Goal: Transaction & Acquisition: Purchase product/service

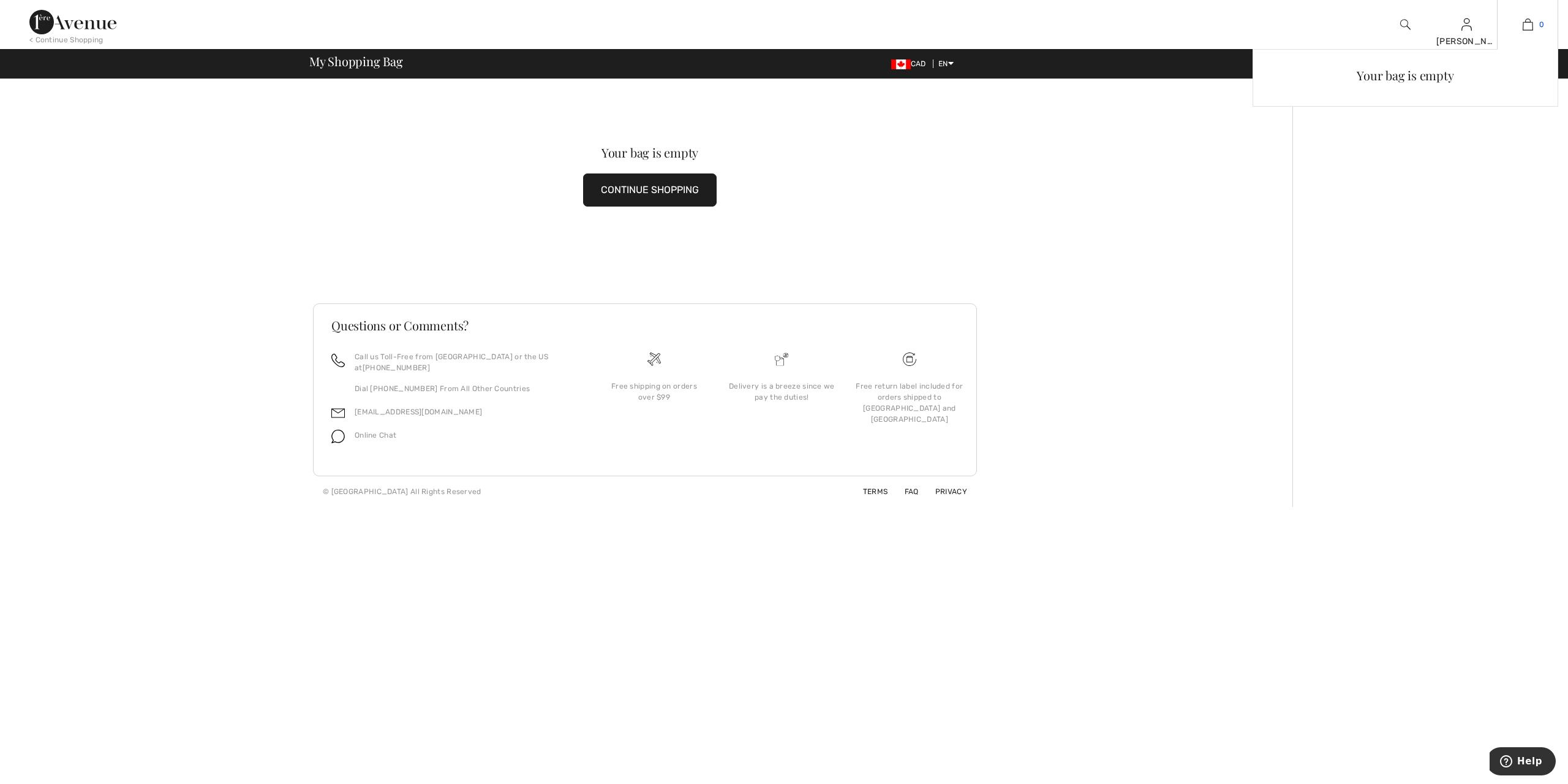
click at [1528, 26] on img at bounding box center [1528, 25] width 10 height 15
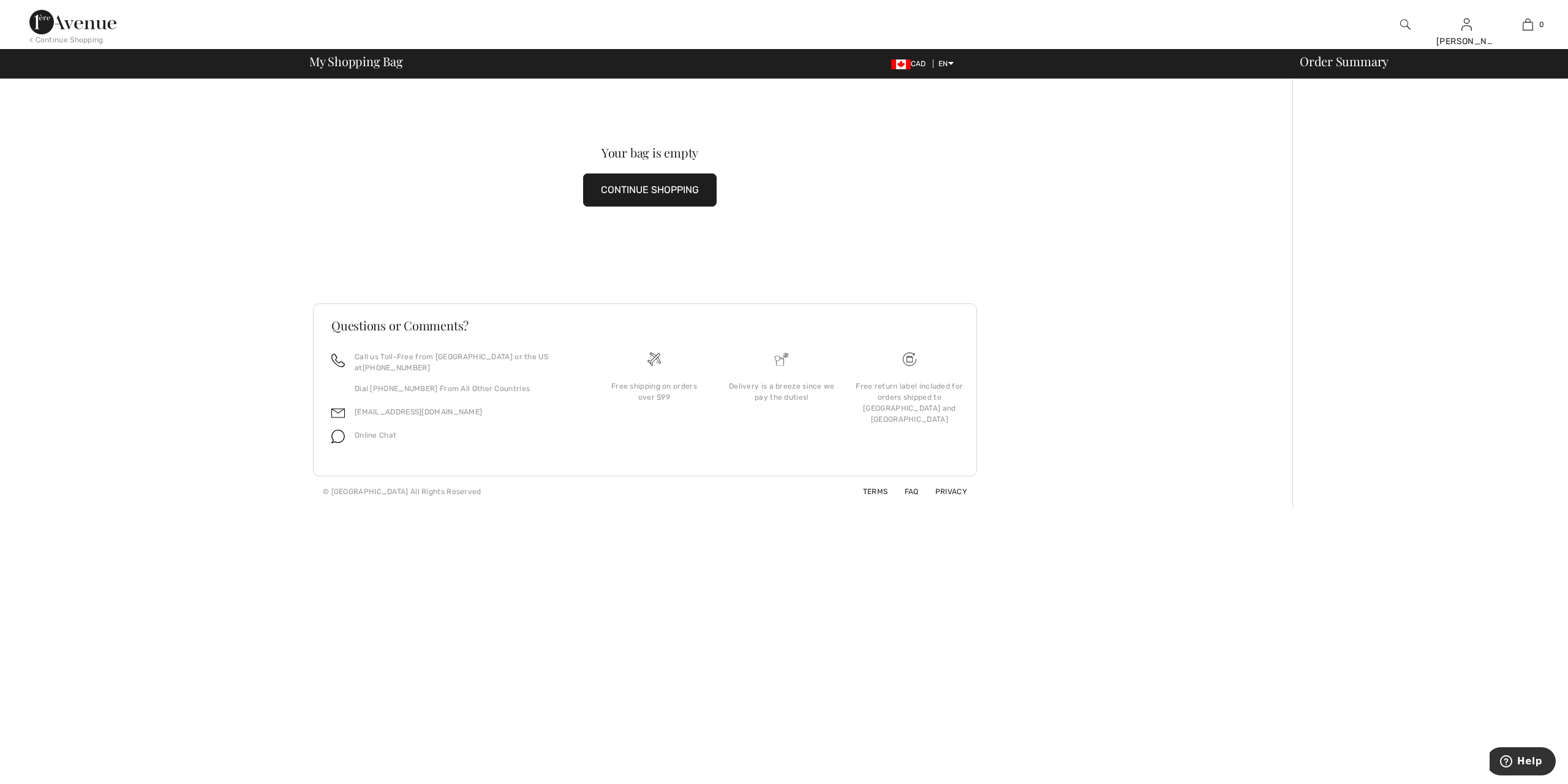
click at [1528, 26] on img at bounding box center [1528, 25] width 10 height 15
click at [1166, 432] on div "Your bag is empty CONTINUE SHOPPING Questions or Comments? Call us Toll-Free fr…" at bounding box center [650, 293] width 1285 height 428
click at [1366, 178] on link "Wishlist" at bounding box center [1413, 179] width 148 height 21
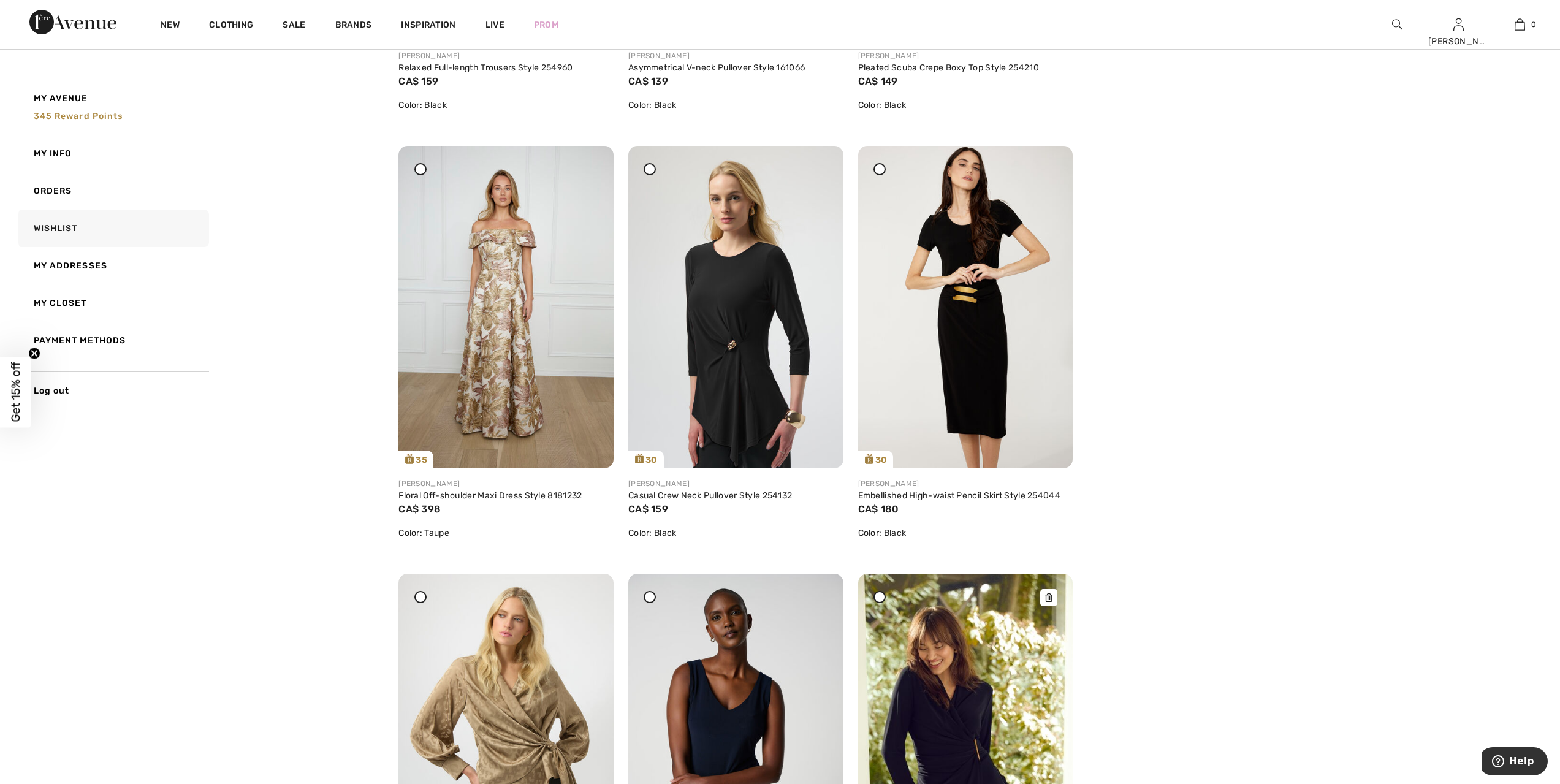
scroll to position [812, 0]
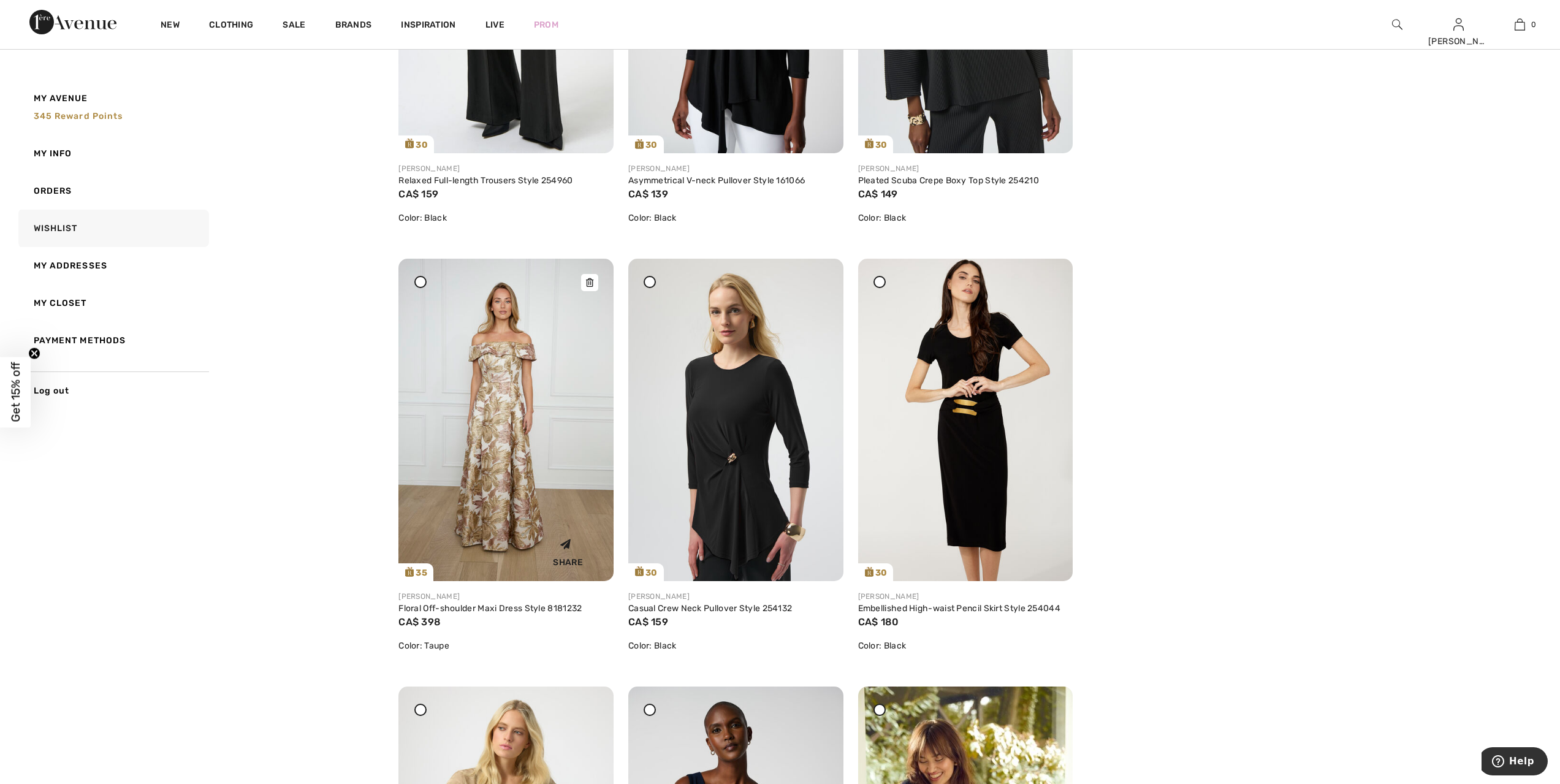
click at [589, 279] on icon at bounding box center [590, 282] width 7 height 8
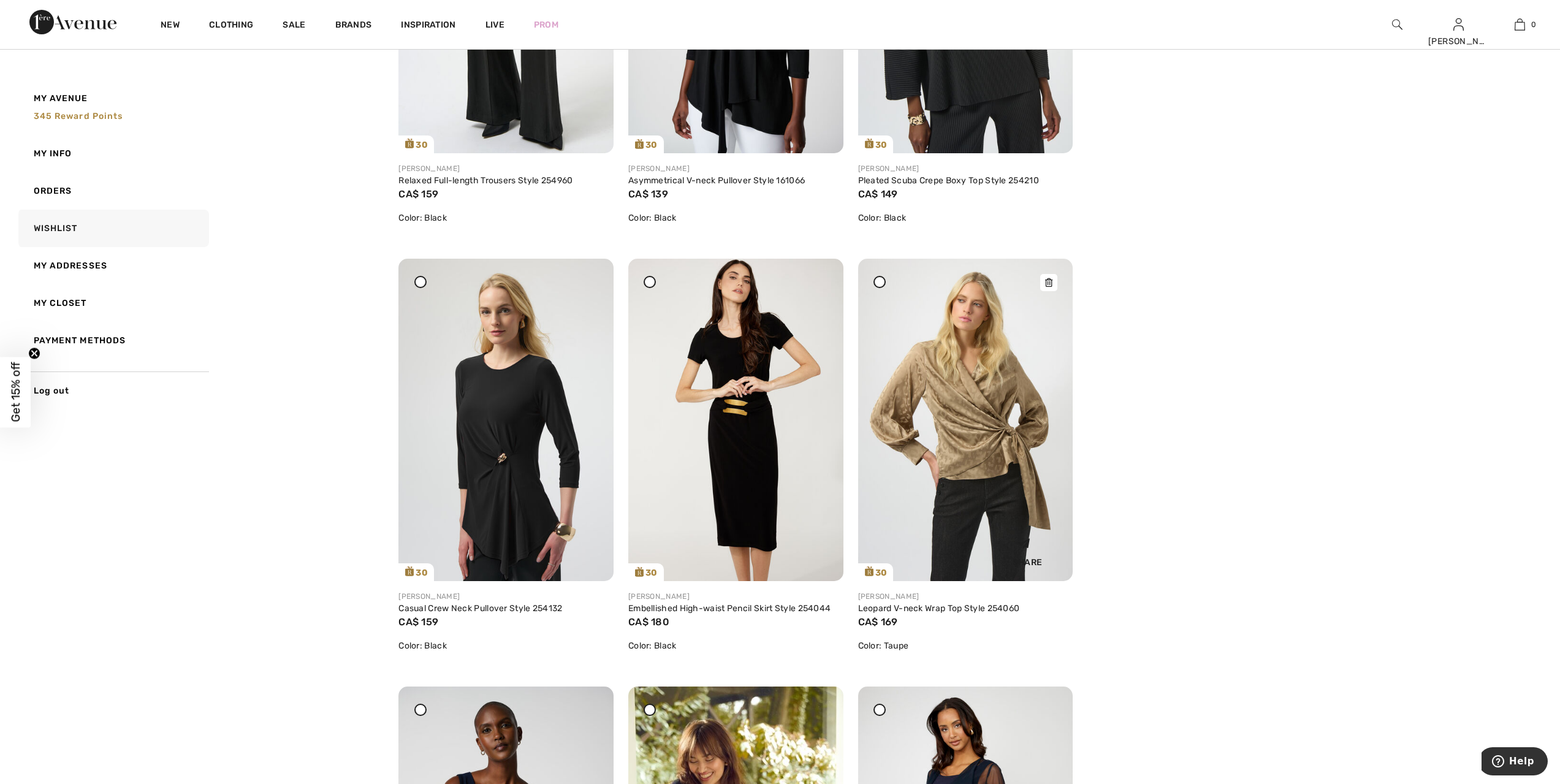
click at [1049, 280] on icon at bounding box center [1049, 282] width 7 height 8
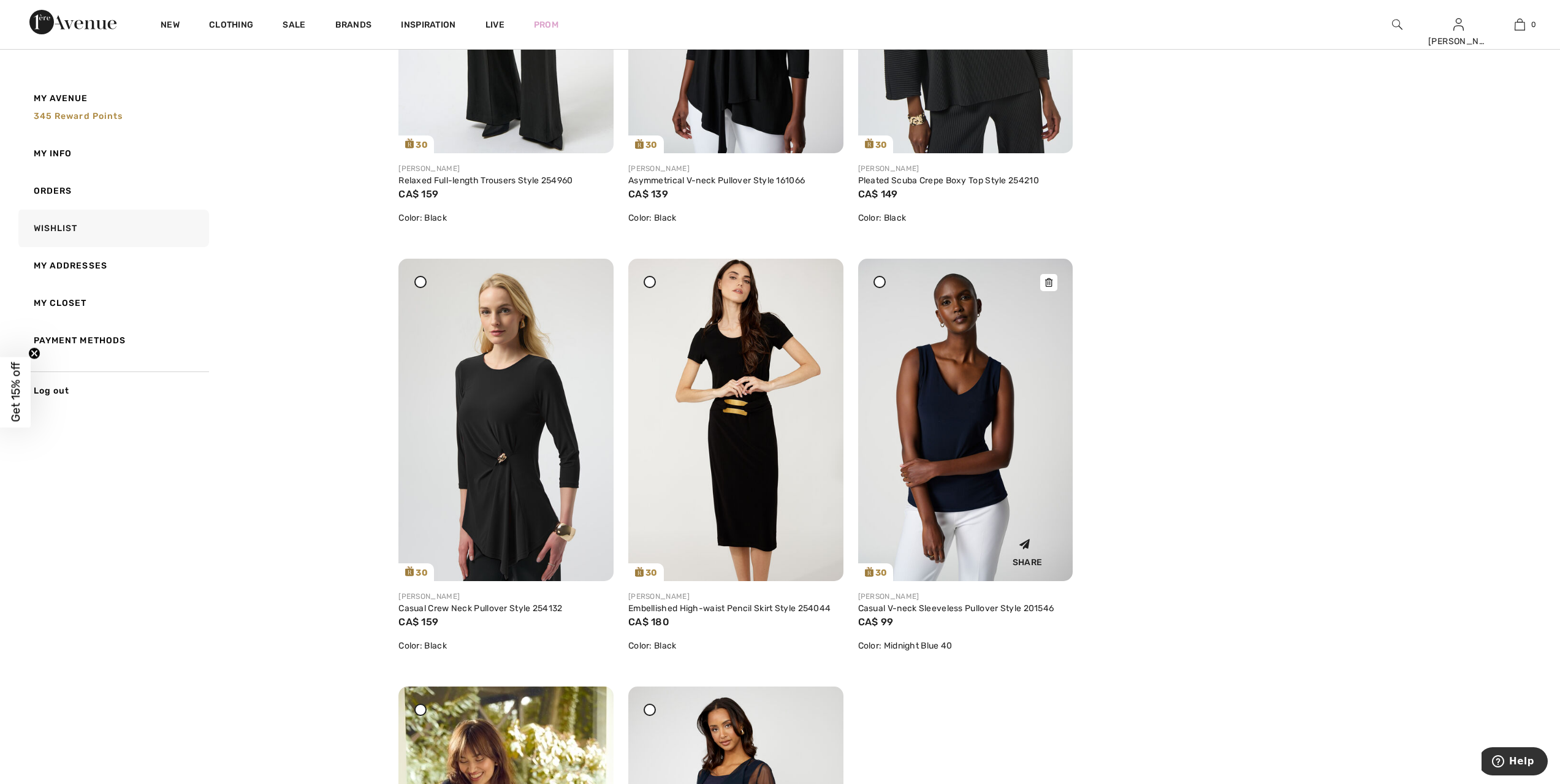
click at [1048, 285] on icon at bounding box center [1049, 282] width 7 height 8
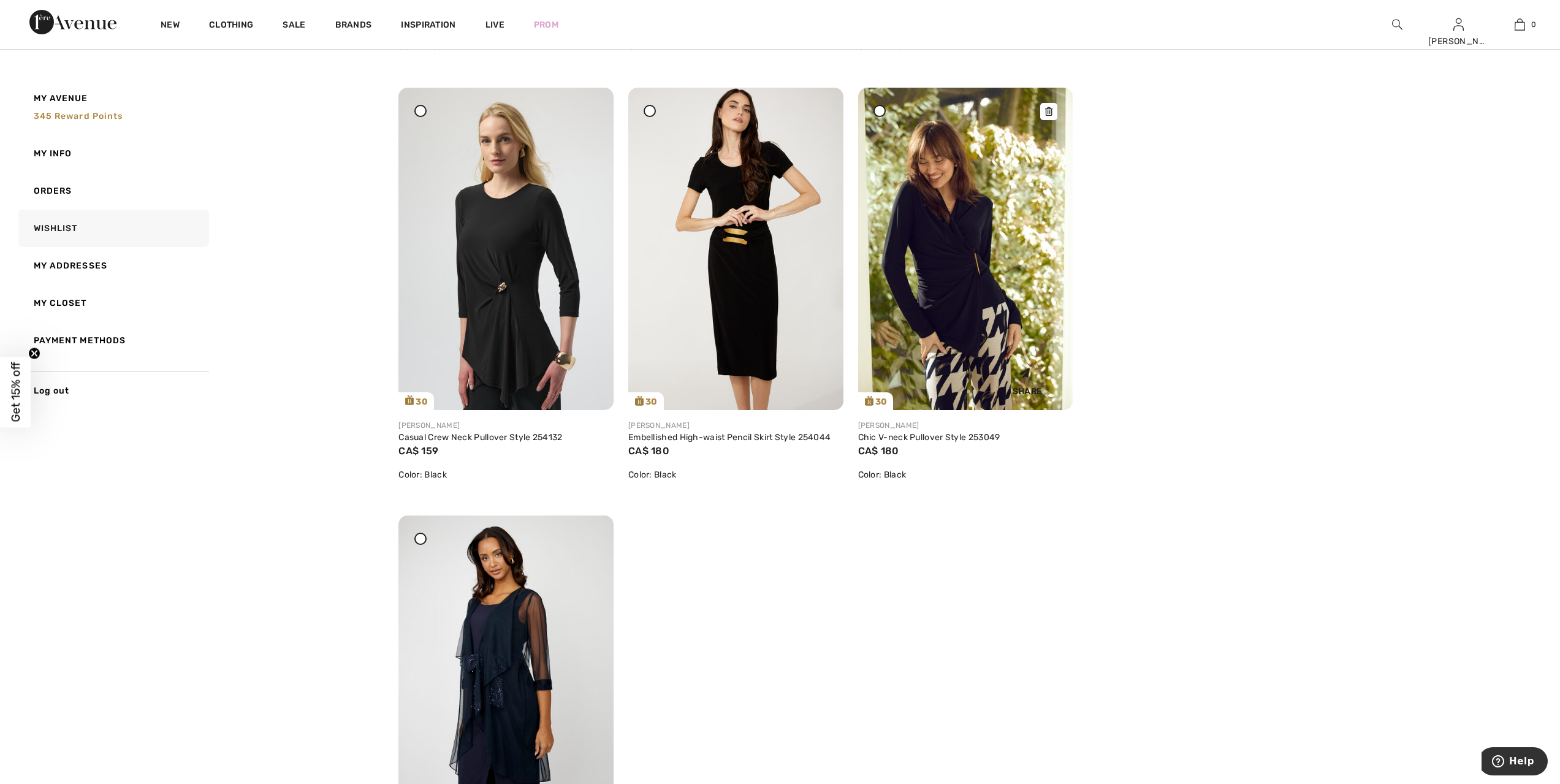
scroll to position [996, 0]
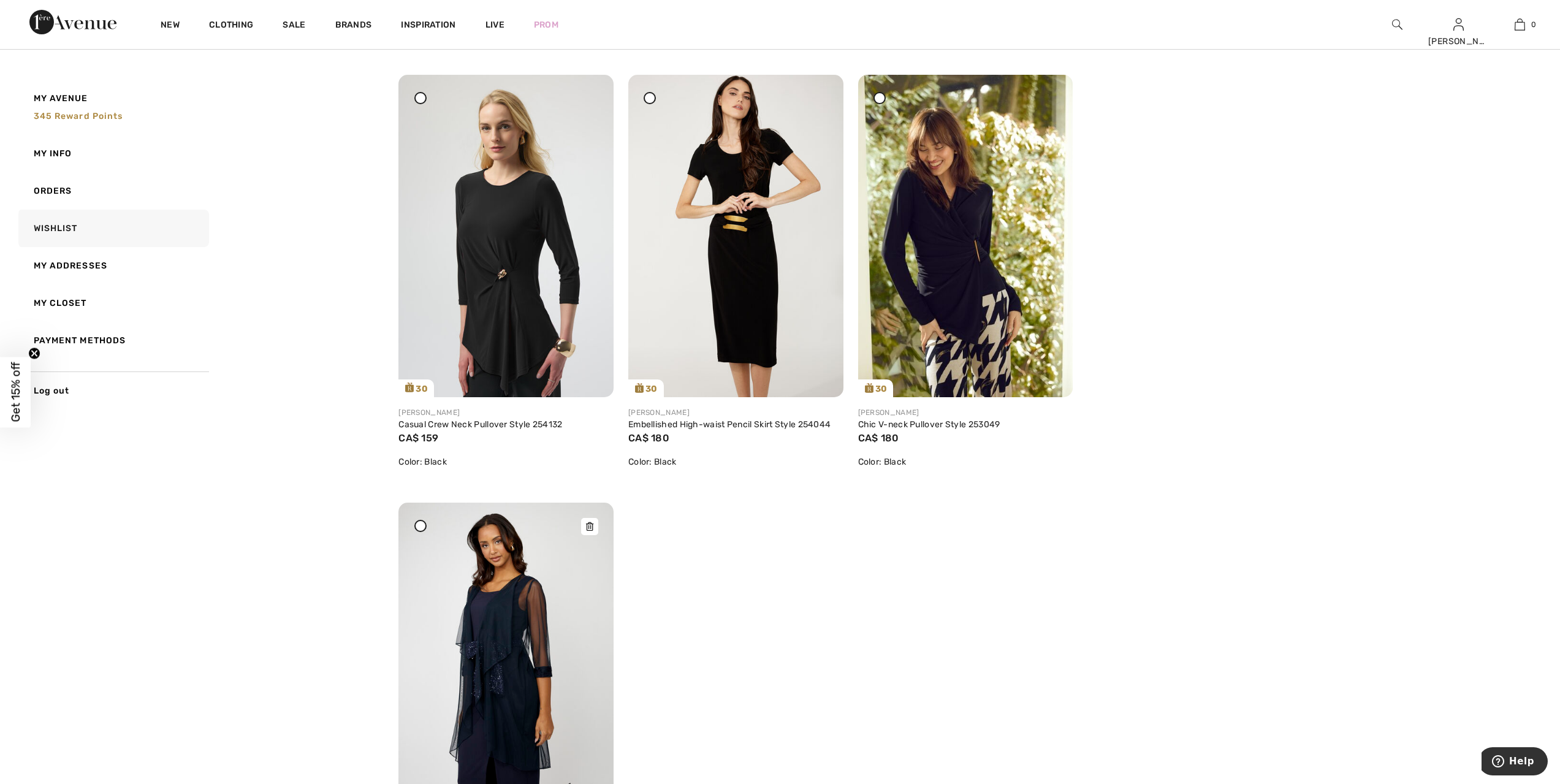
click at [590, 528] on icon at bounding box center [590, 526] width 7 height 8
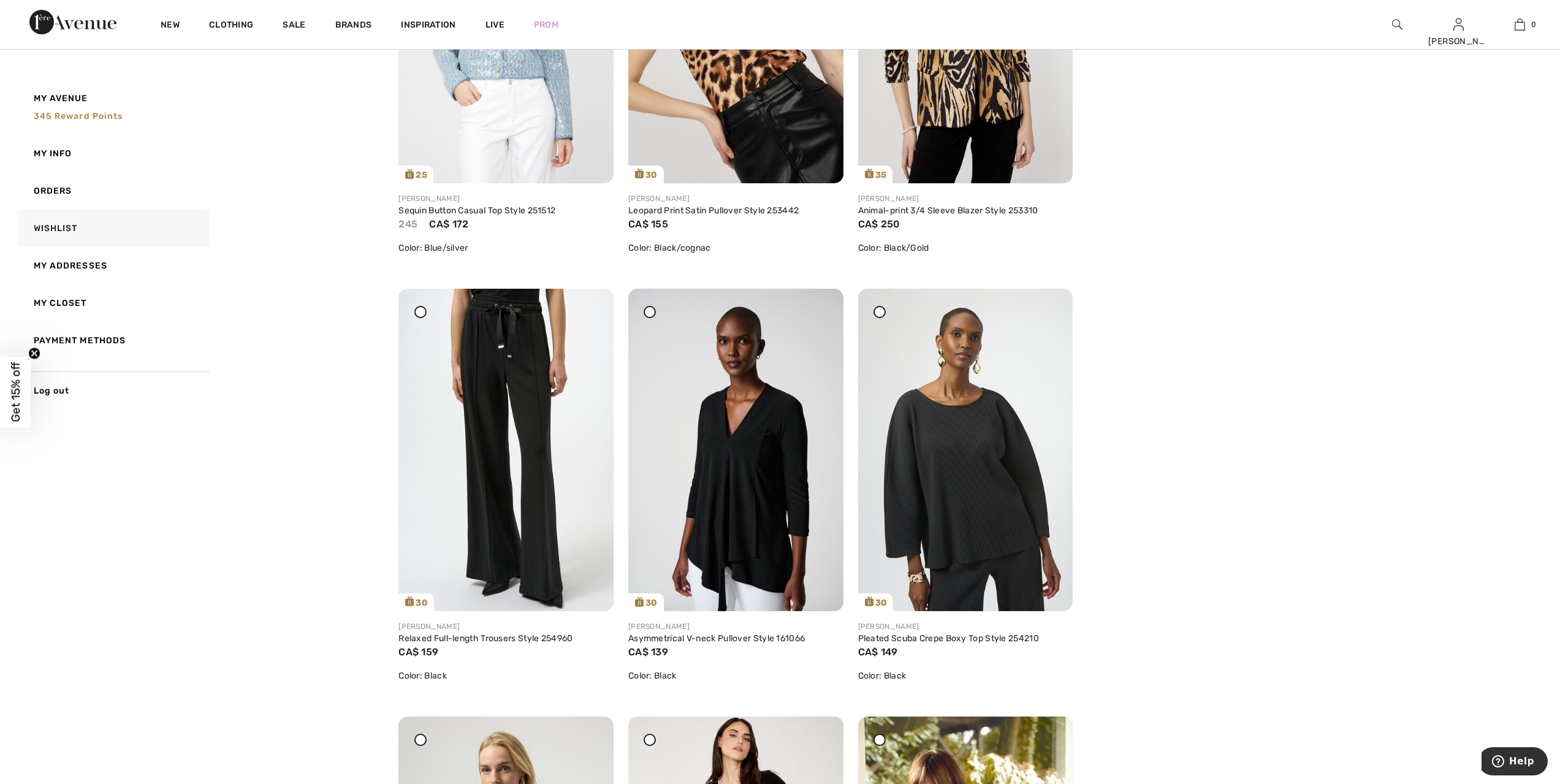
scroll to position [262, 0]
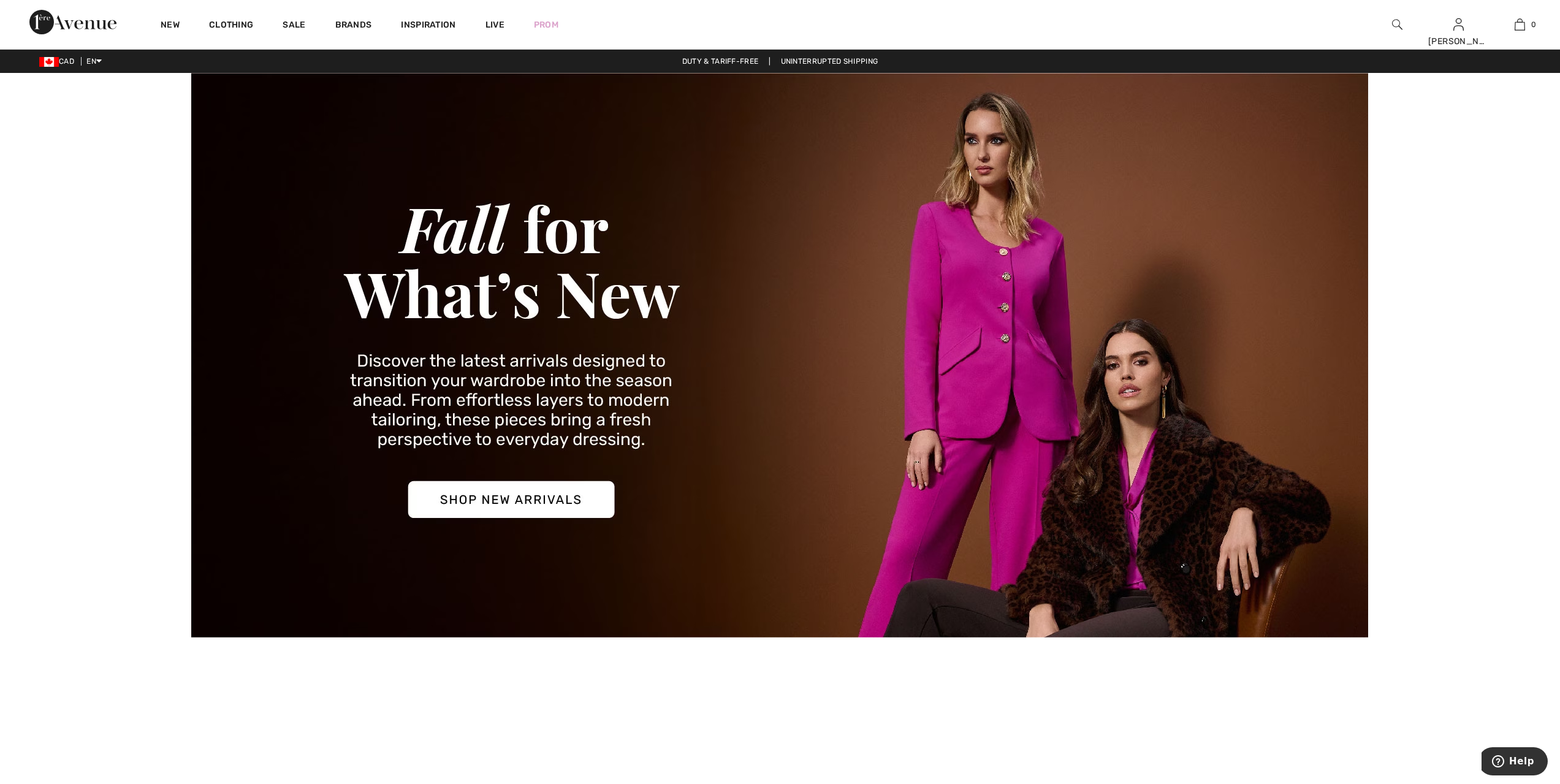
click at [603, 493] on img at bounding box center [780, 355] width 1177 height 564
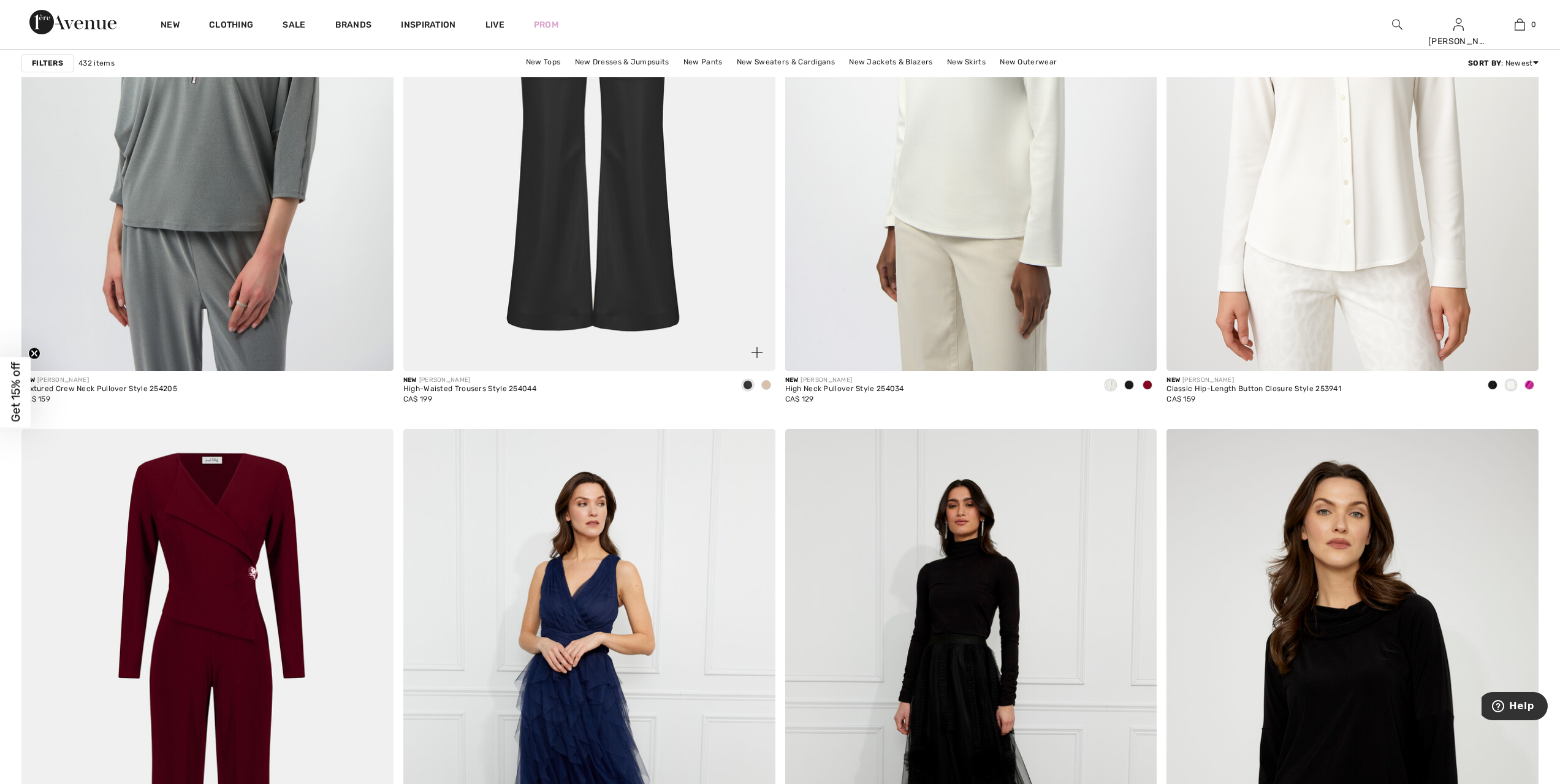
scroll to position [1685, 0]
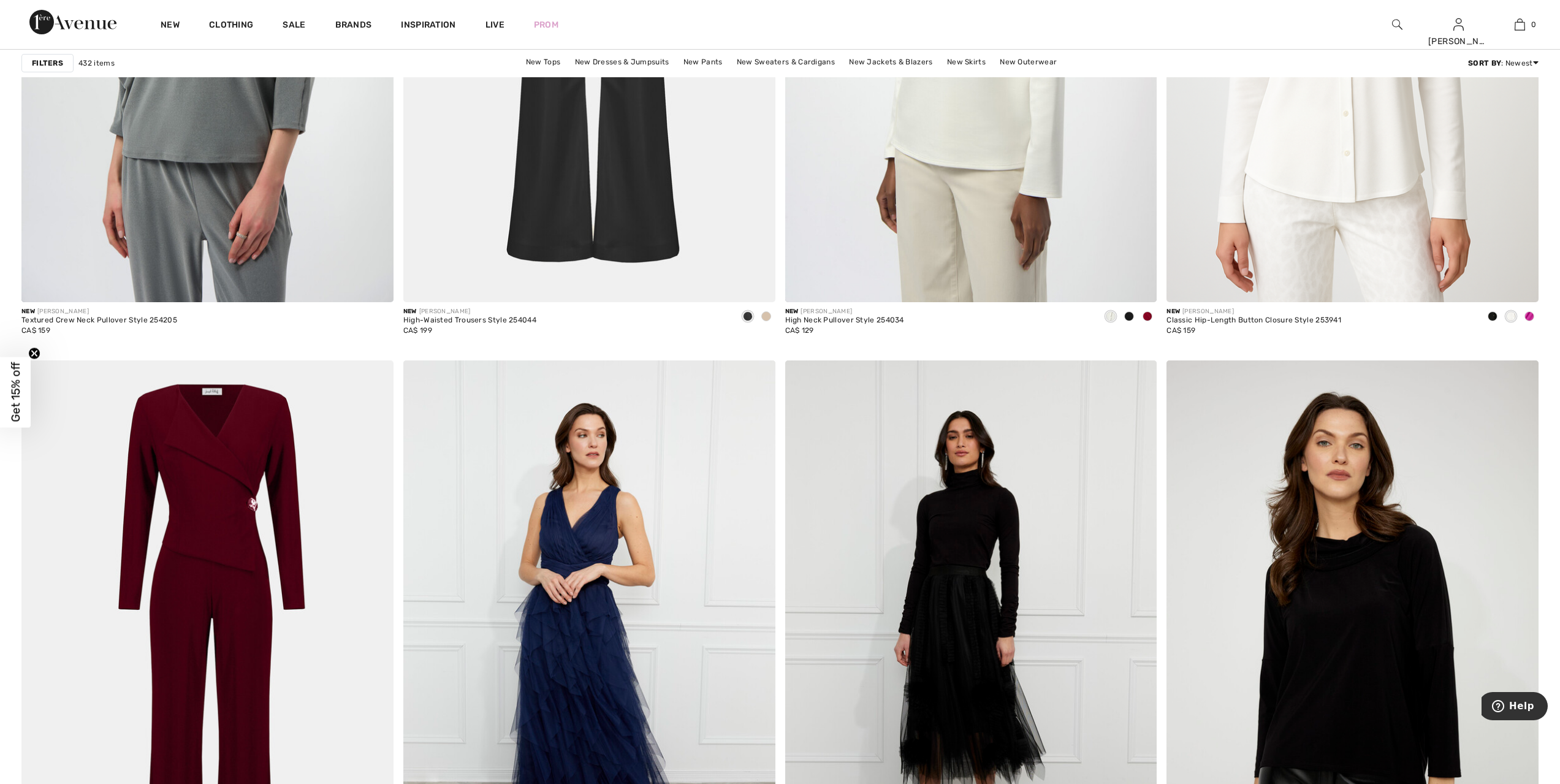
click at [39, 58] on strong "Filters" at bounding box center [48, 63] width 31 height 11
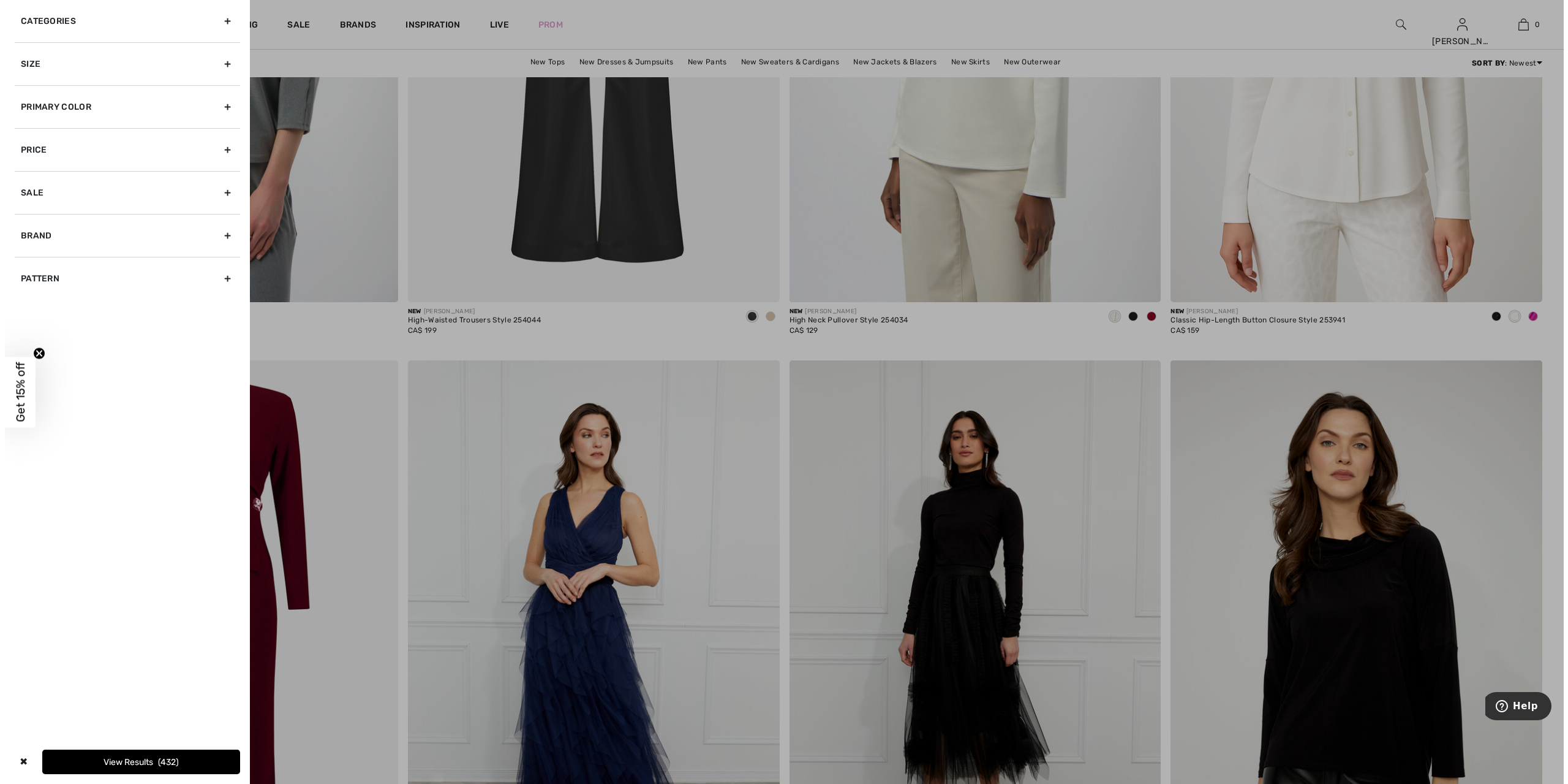
scroll to position [1693, 0]
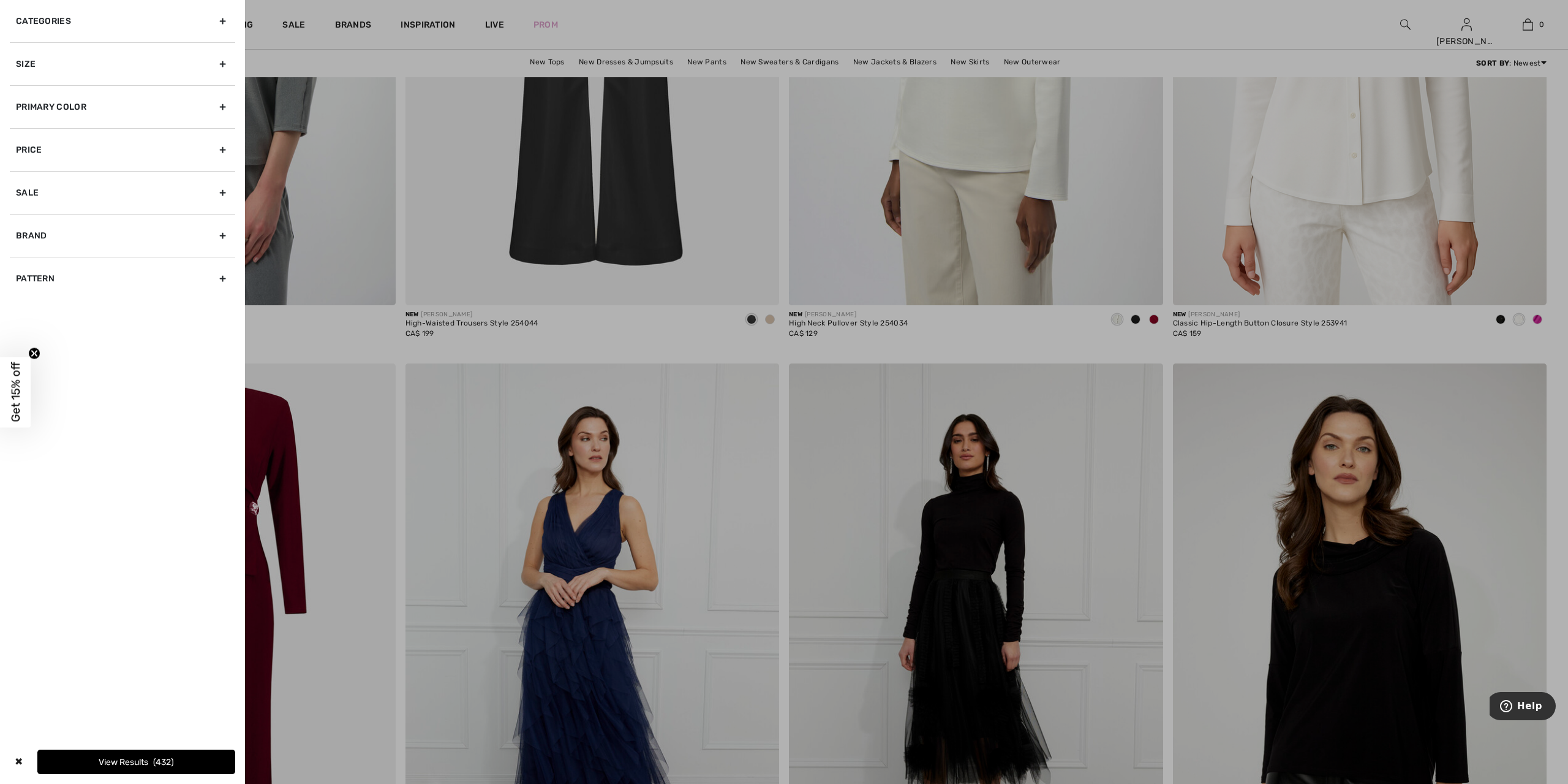
click at [55, 109] on div "Primary Color" at bounding box center [123, 106] width 226 height 43
click at [136, 195] on span "Pink" at bounding box center [149, 192] width 35 height 8
click at [0, 0] on input "Pink" at bounding box center [0, 0] width 0 height 0
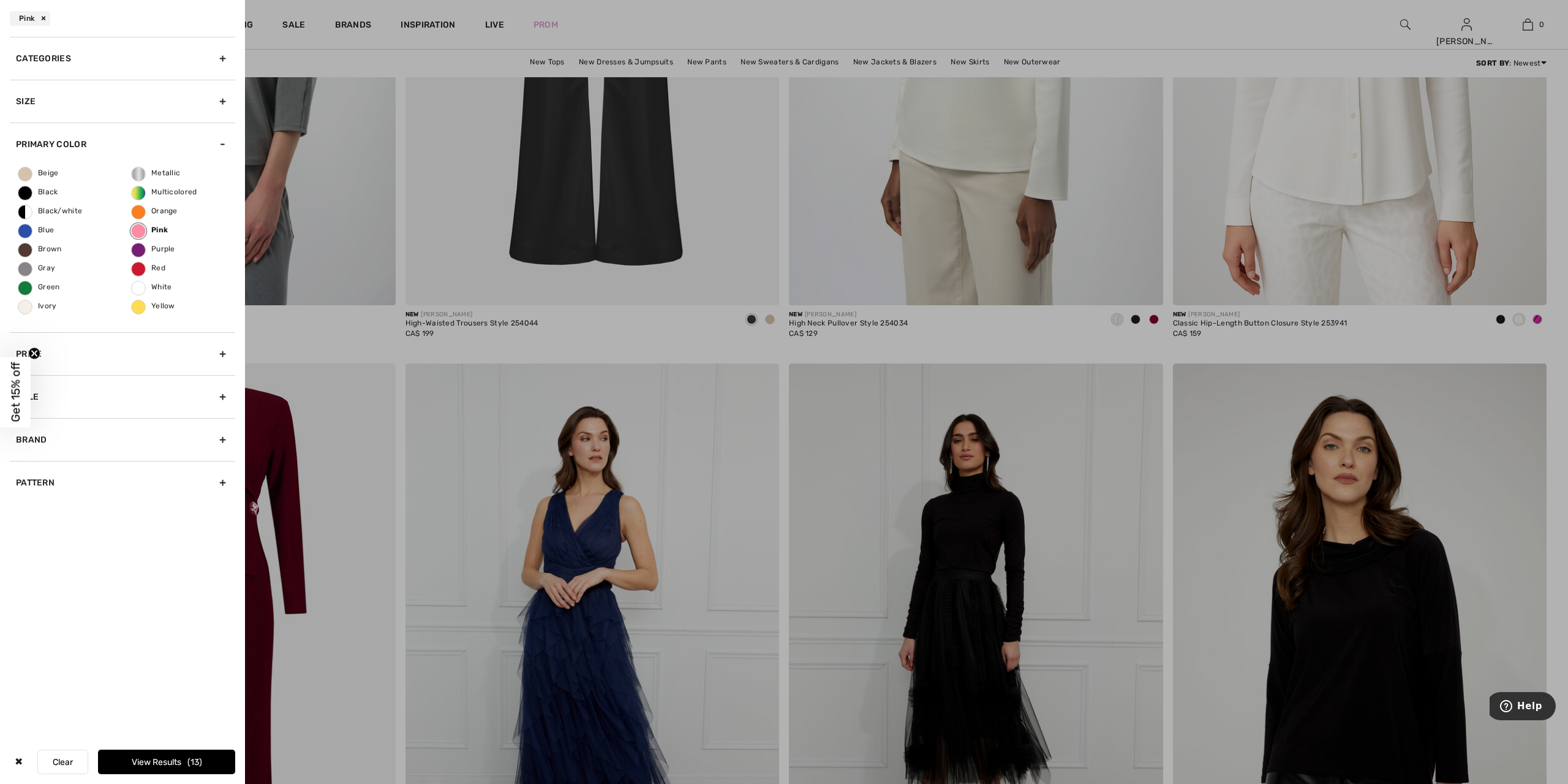
click at [179, 758] on button "View Results 13" at bounding box center [167, 762] width 137 height 25
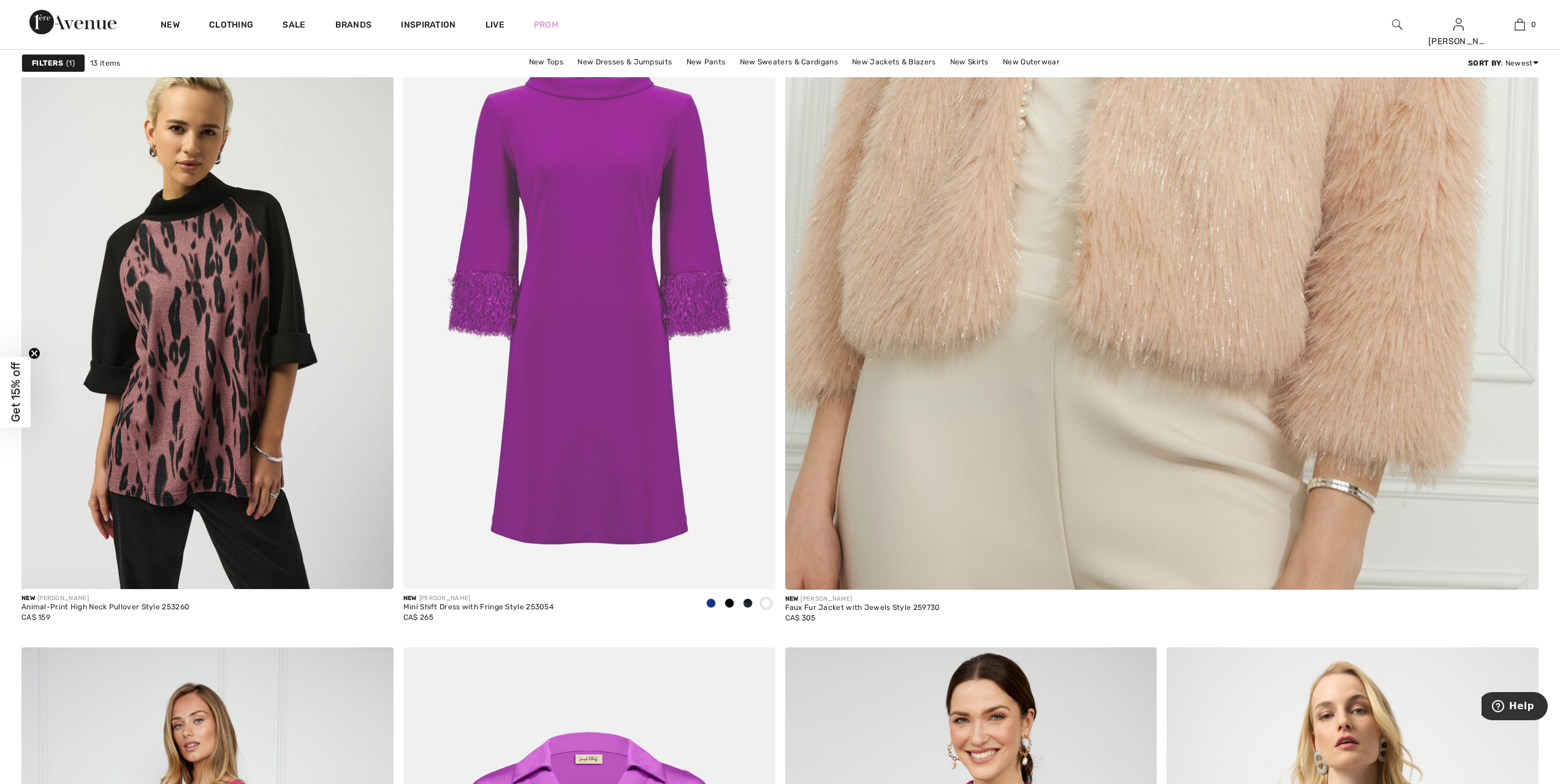
scroll to position [766, 0]
click at [713, 602] on span at bounding box center [711, 602] width 10 height 10
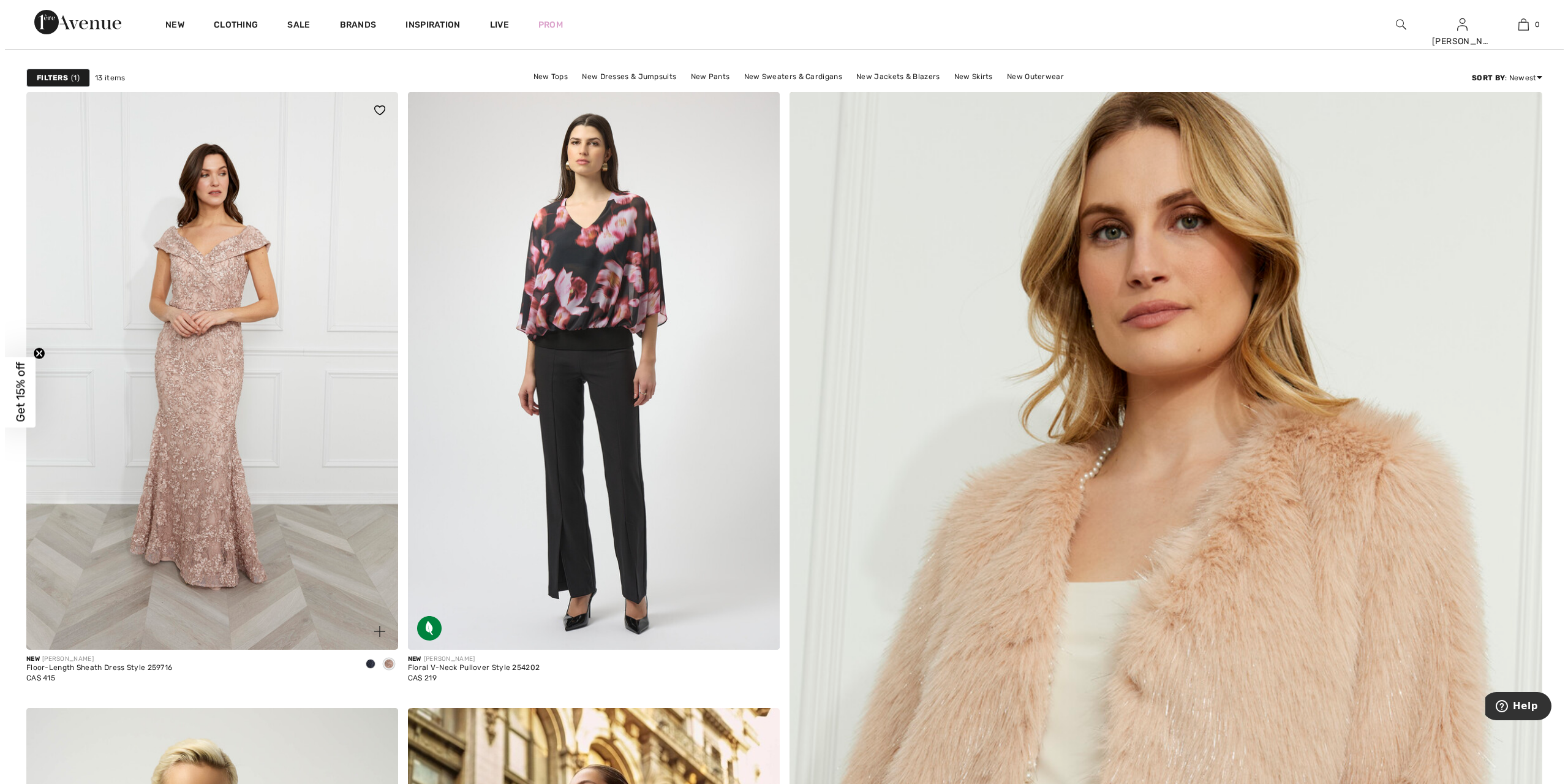
scroll to position [78, 0]
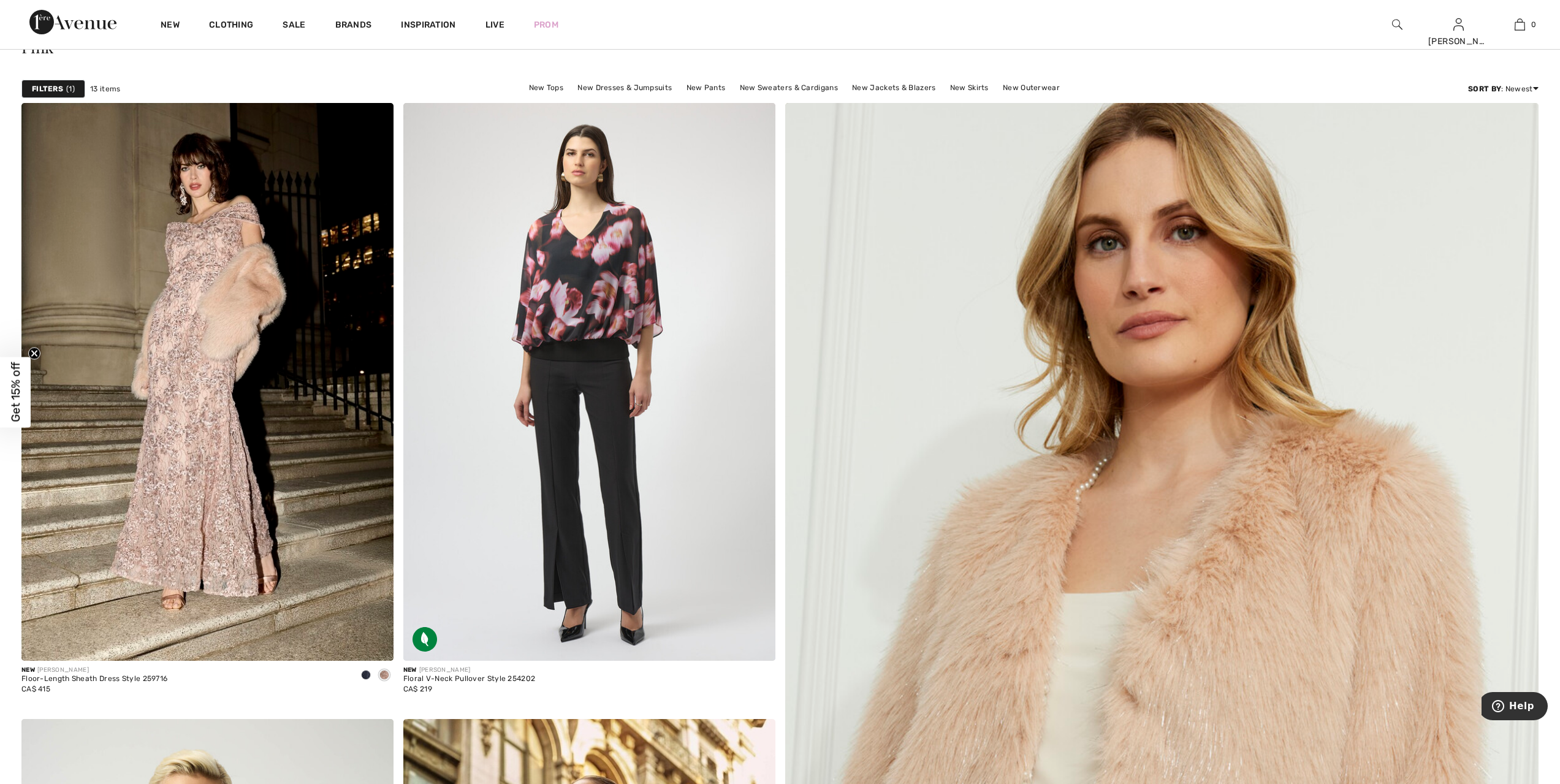
click at [67, 84] on span "1" at bounding box center [70, 89] width 8 height 11
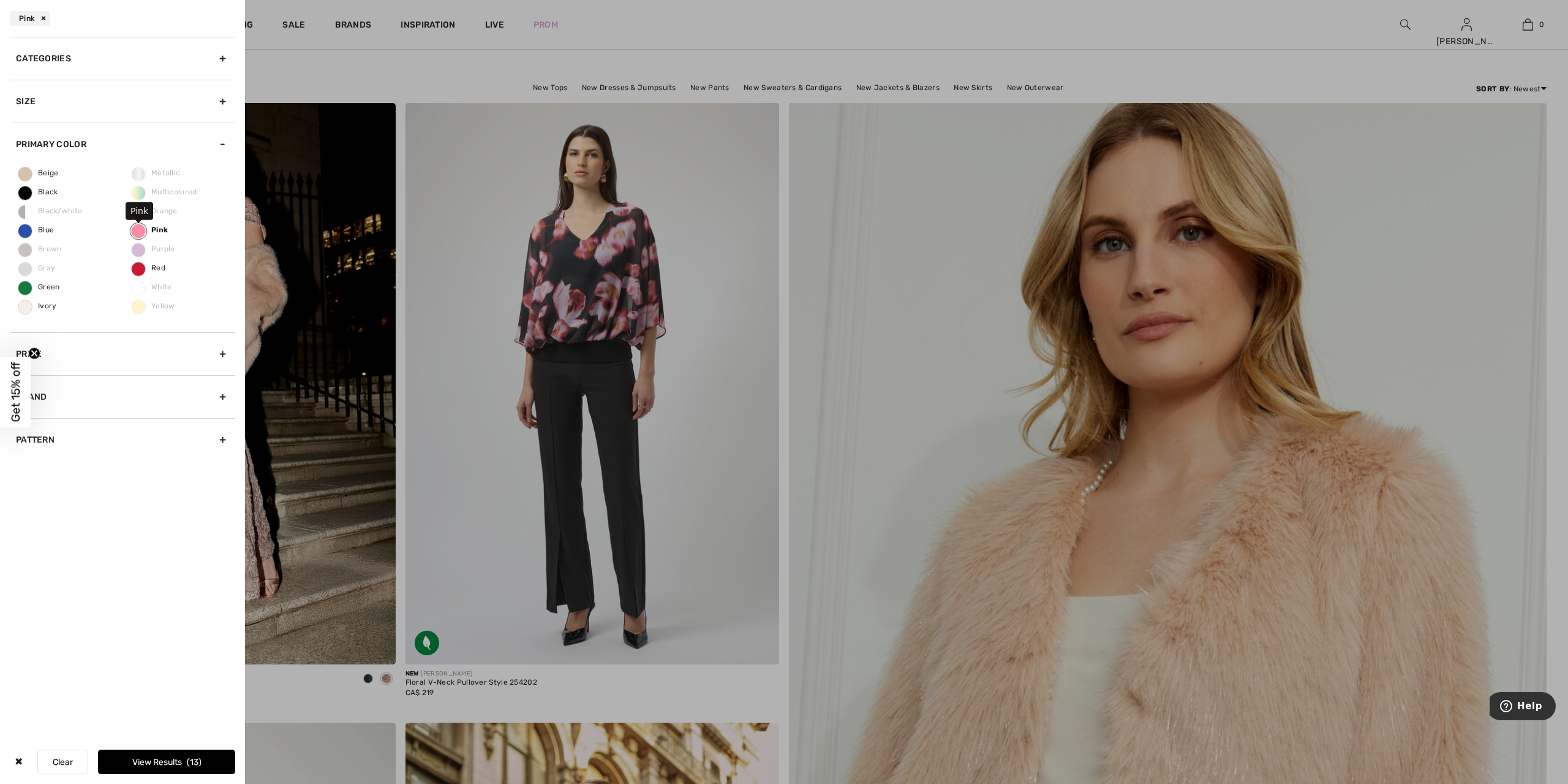
click at [132, 234] on label "Pink" at bounding box center [138, 231] width 15 height 15
click at [0, 0] on input "Pink" at bounding box center [0, 0] width 0 height 0
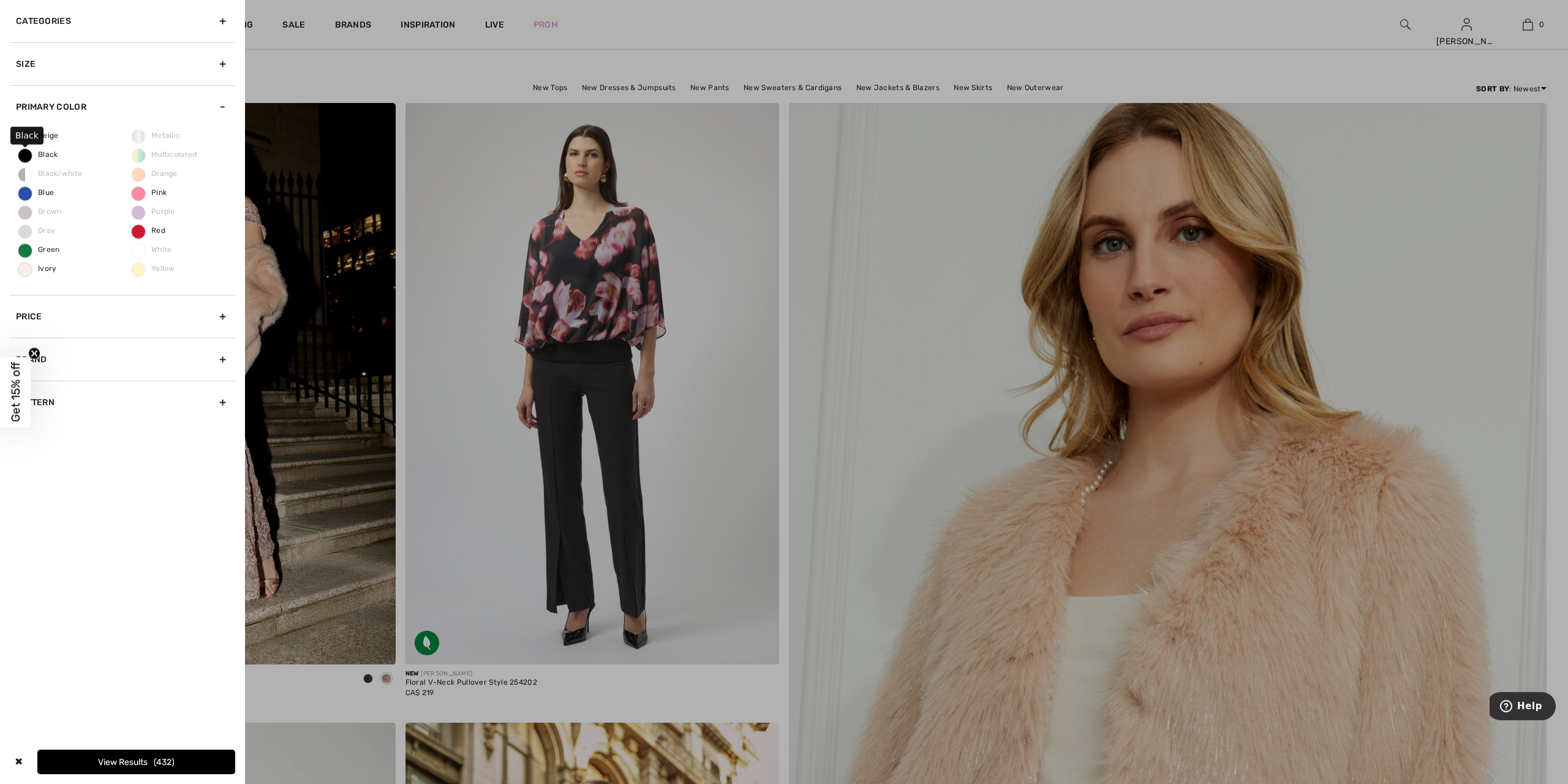
click at [25, 155] on span "Black" at bounding box center [38, 154] width 40 height 8
click at [0, 0] on input "Black" at bounding box center [0, 0] width 0 height 0
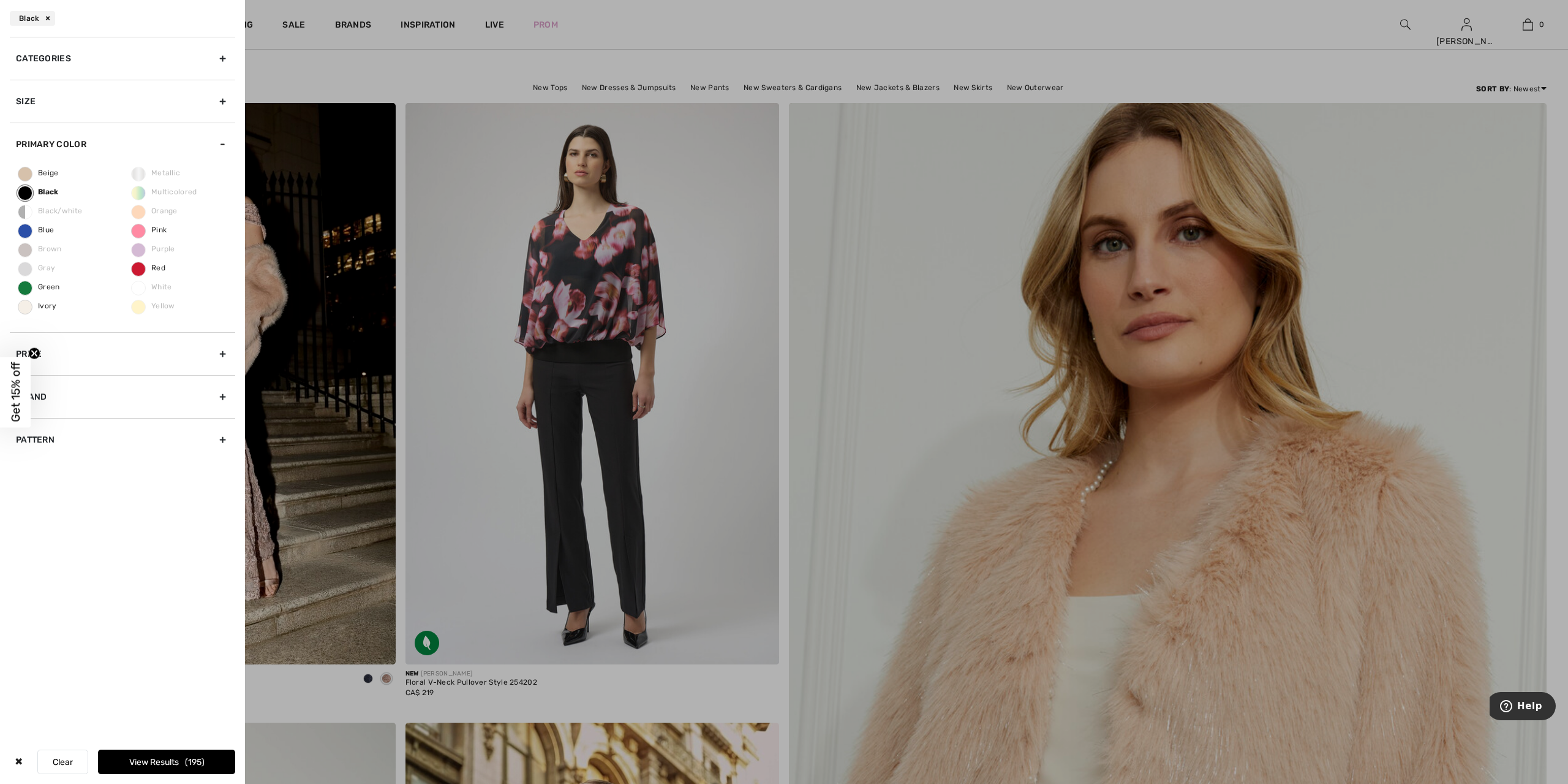
click at [212, 766] on button "View Results 195" at bounding box center [167, 762] width 137 height 25
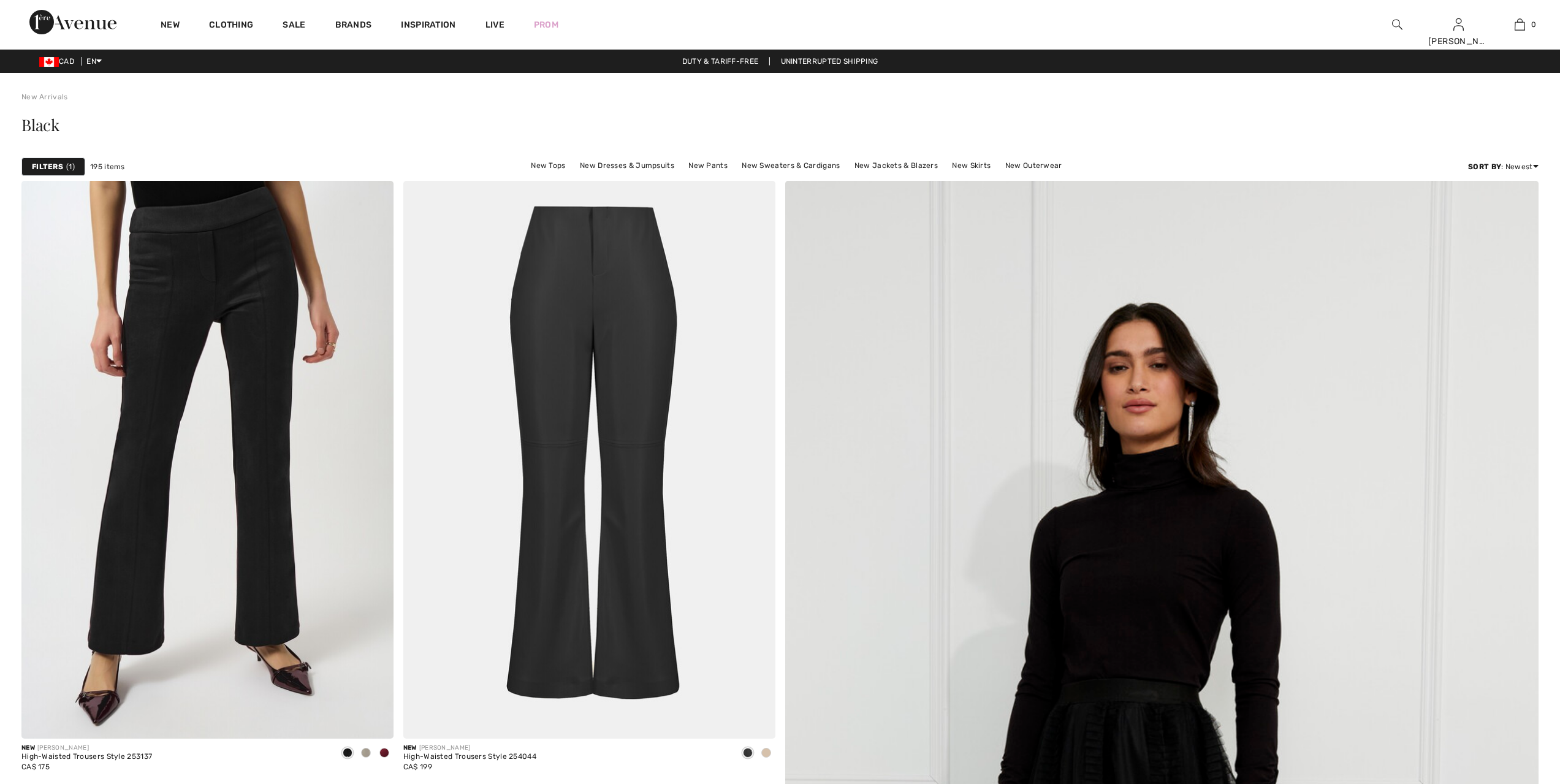
checkbox input "true"
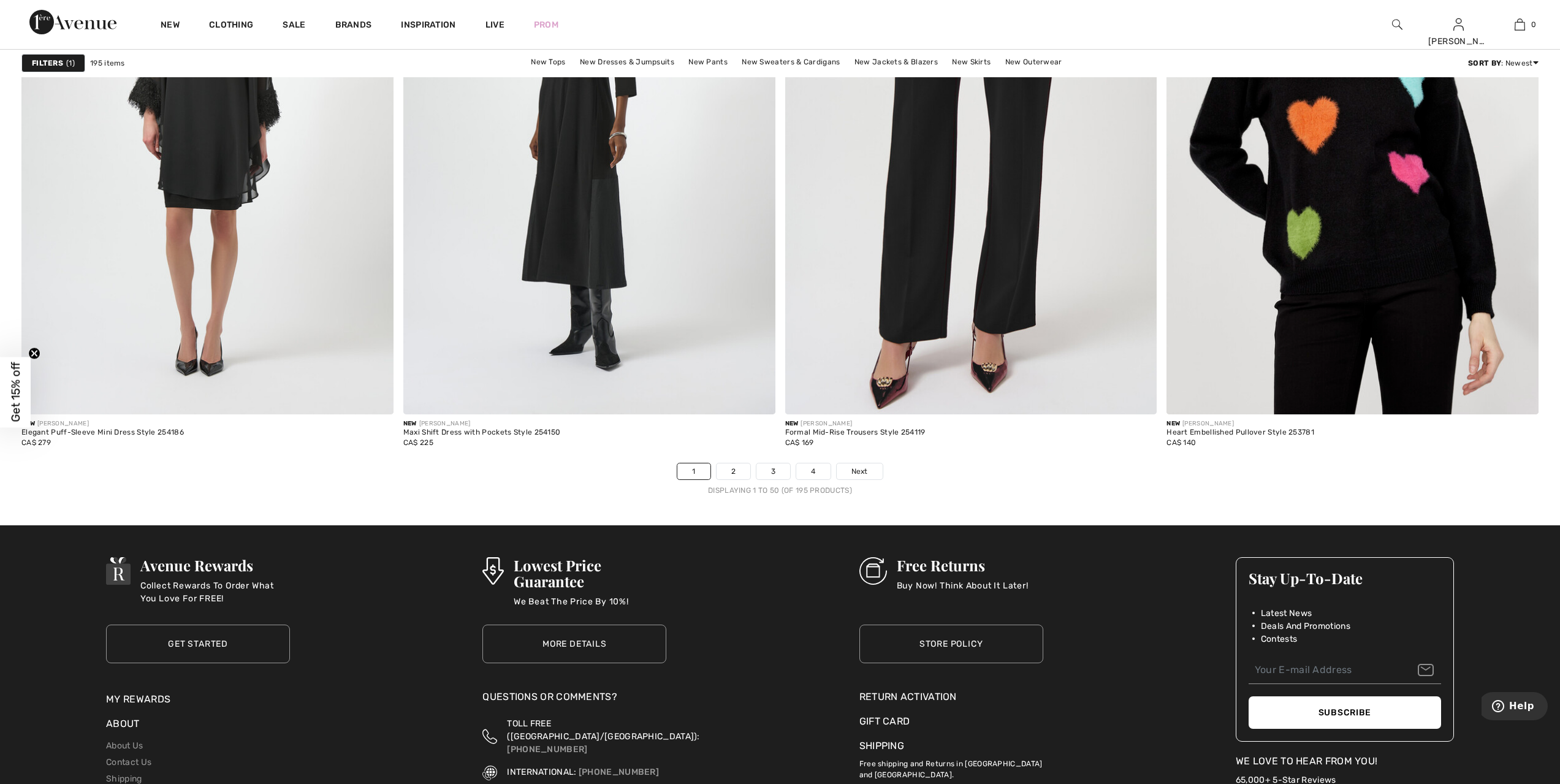
scroll to position [9055, 0]
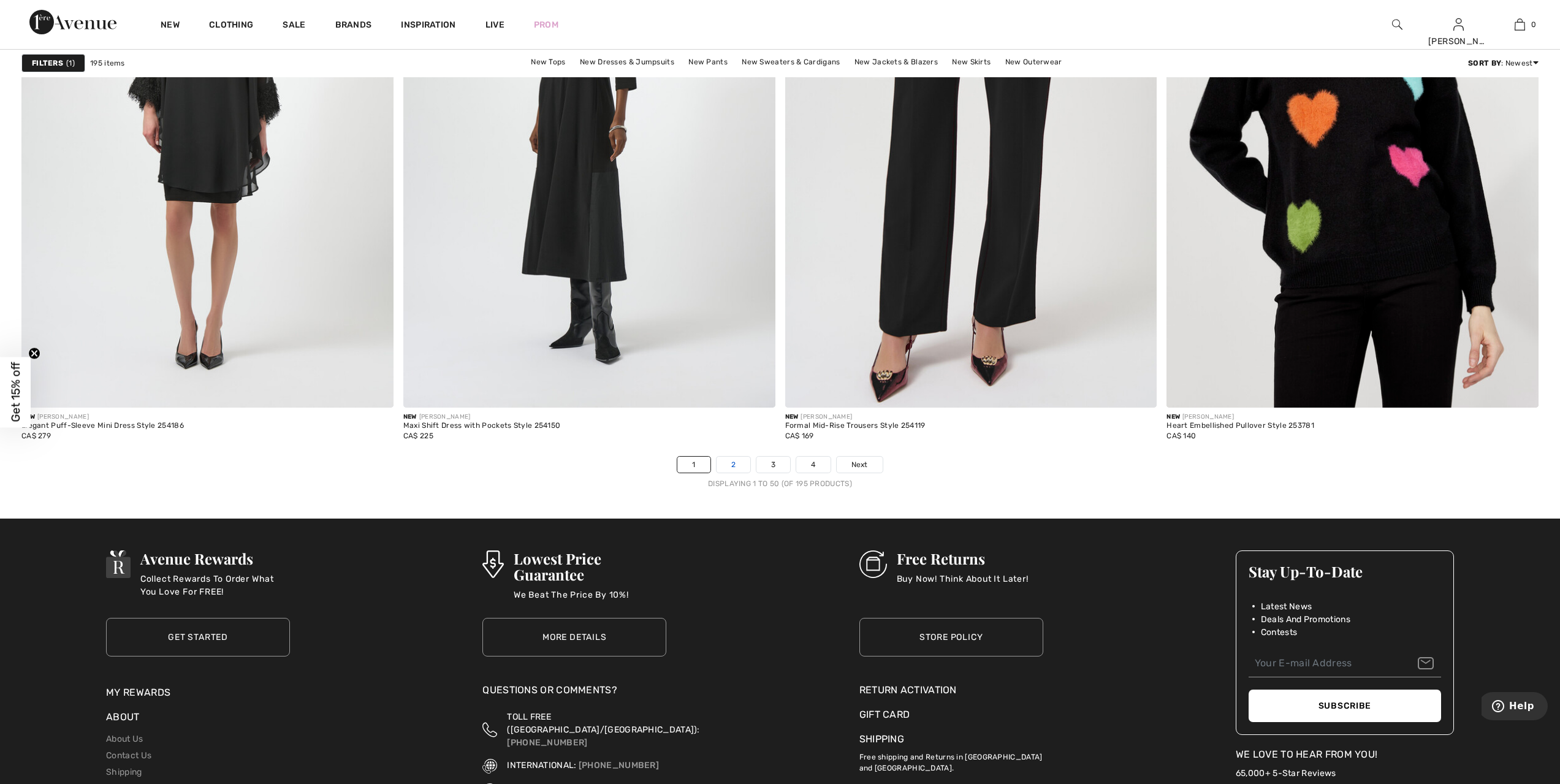
click at [727, 466] on link "2" at bounding box center [733, 464] width 34 height 16
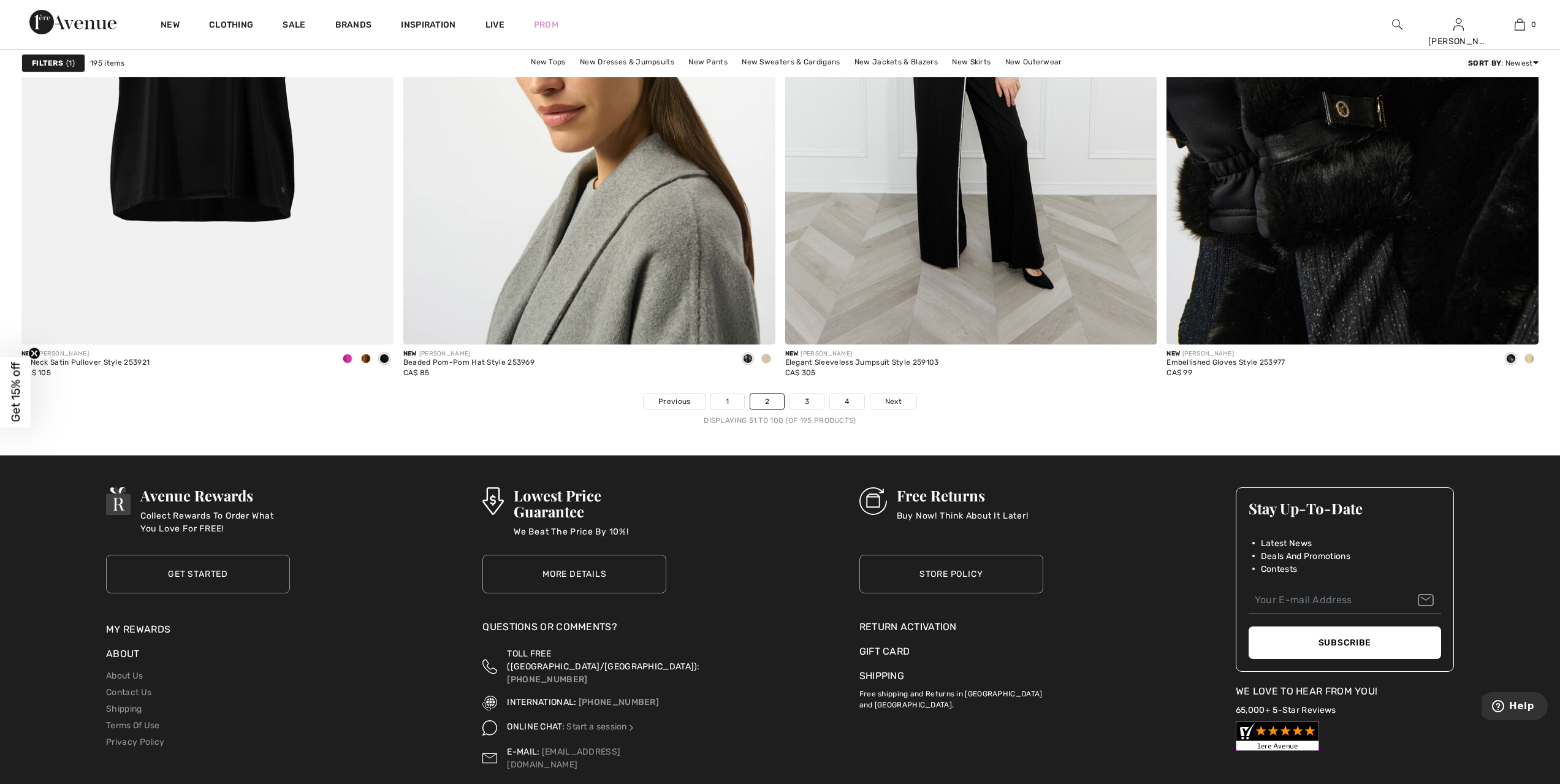
scroll to position [9224, 0]
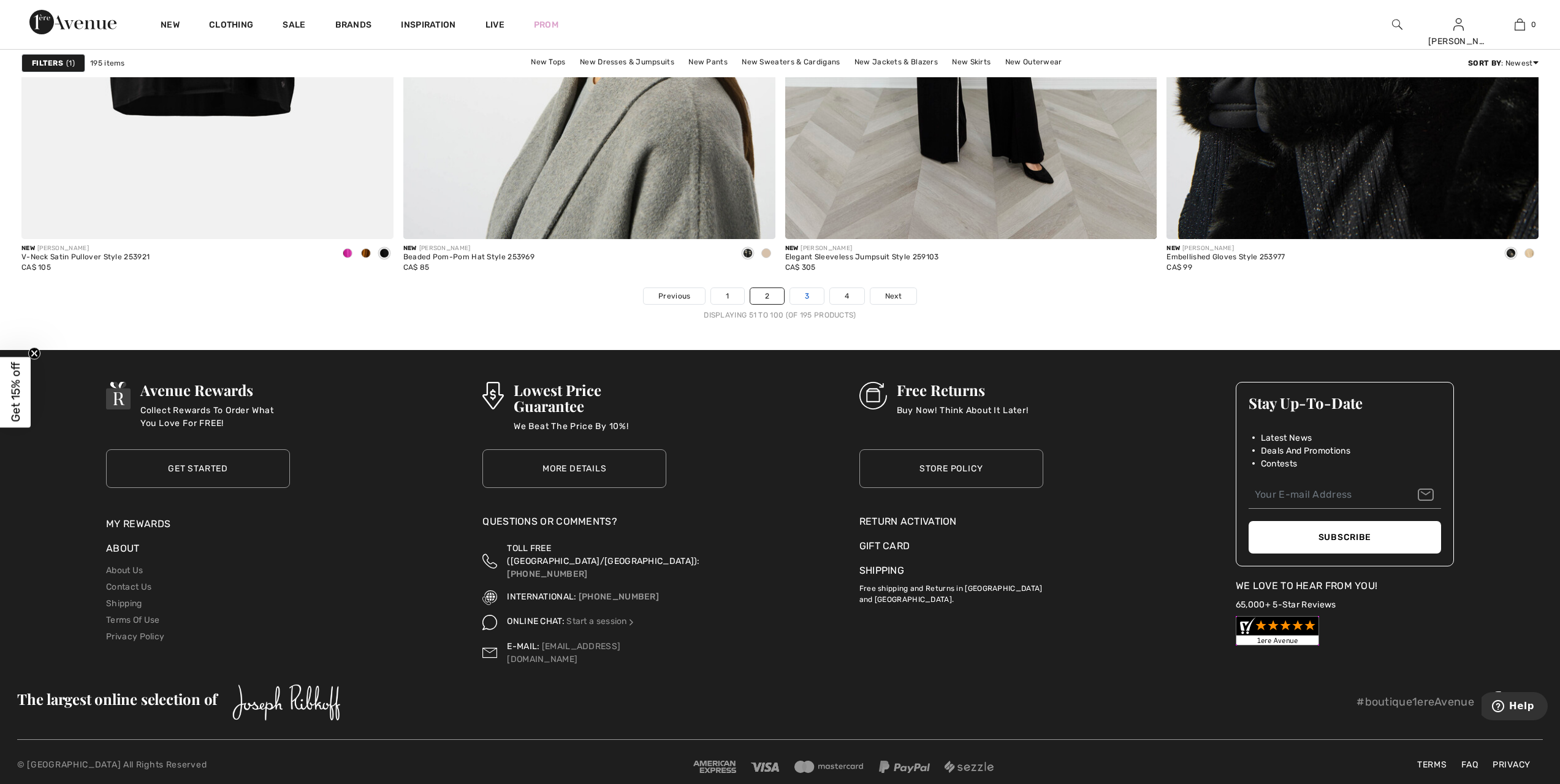
click at [801, 297] on link "3" at bounding box center [807, 295] width 34 height 16
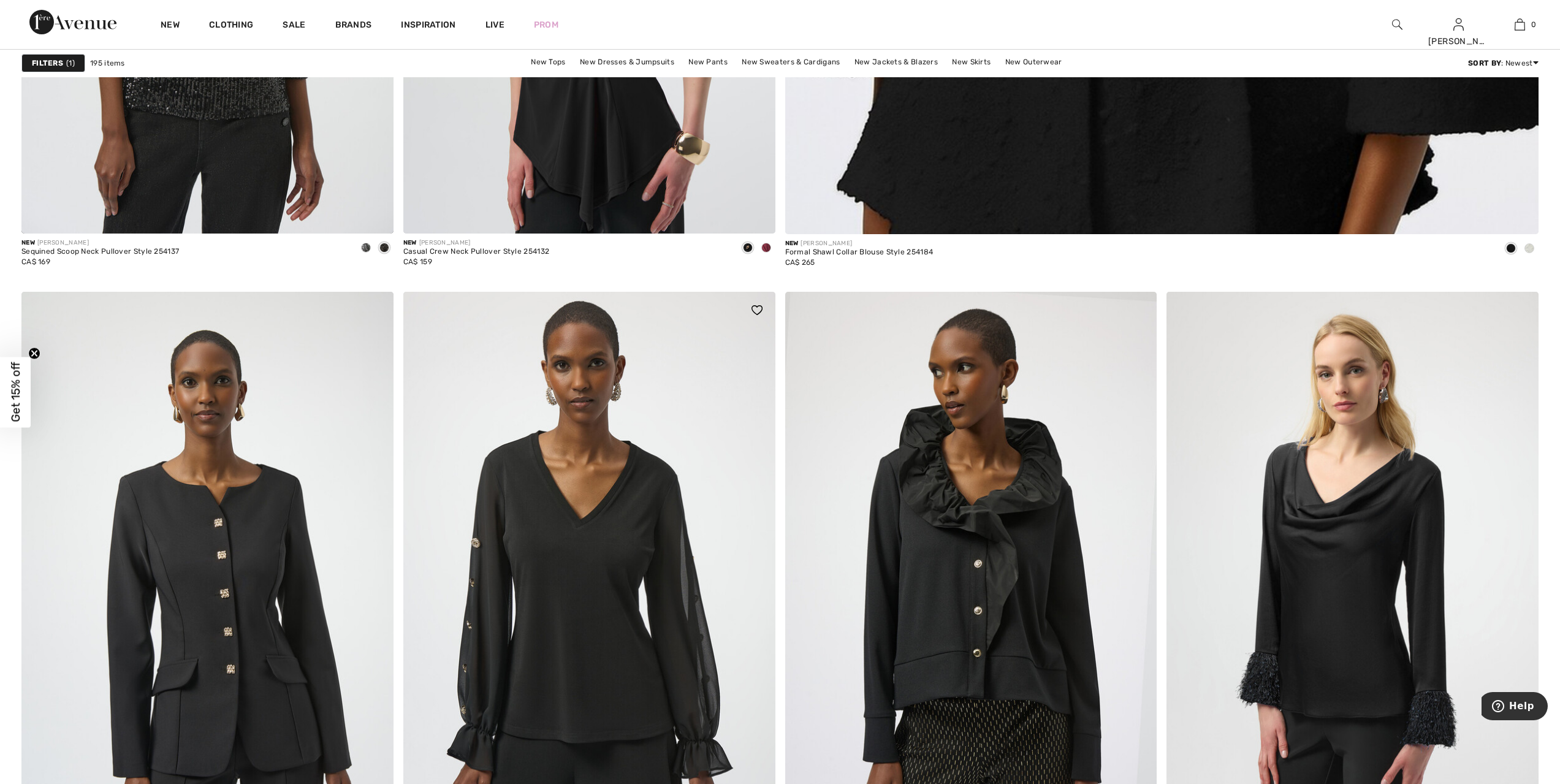
scroll to position [1318, 0]
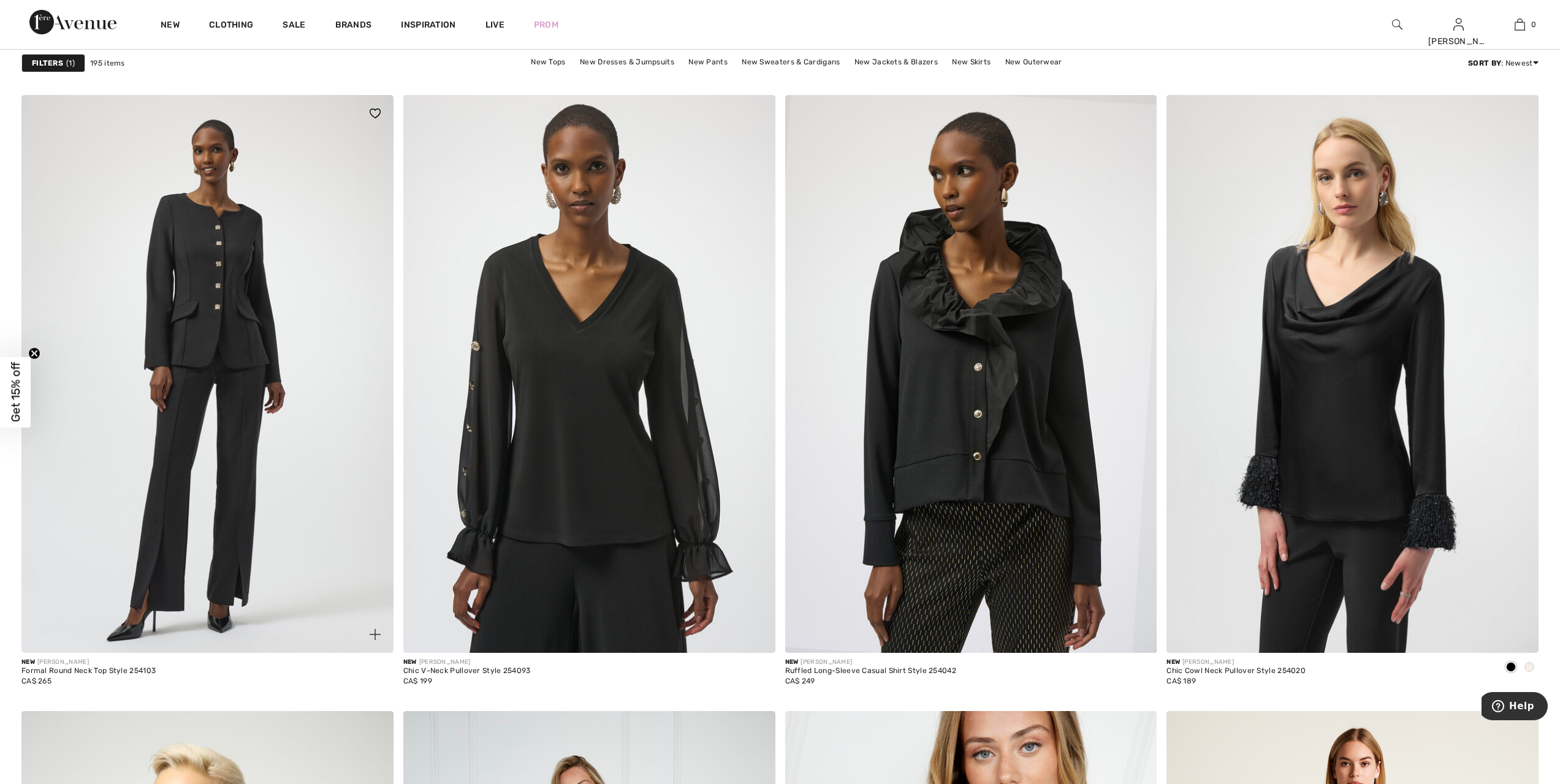
click at [226, 330] on img at bounding box center [208, 374] width 372 height 558
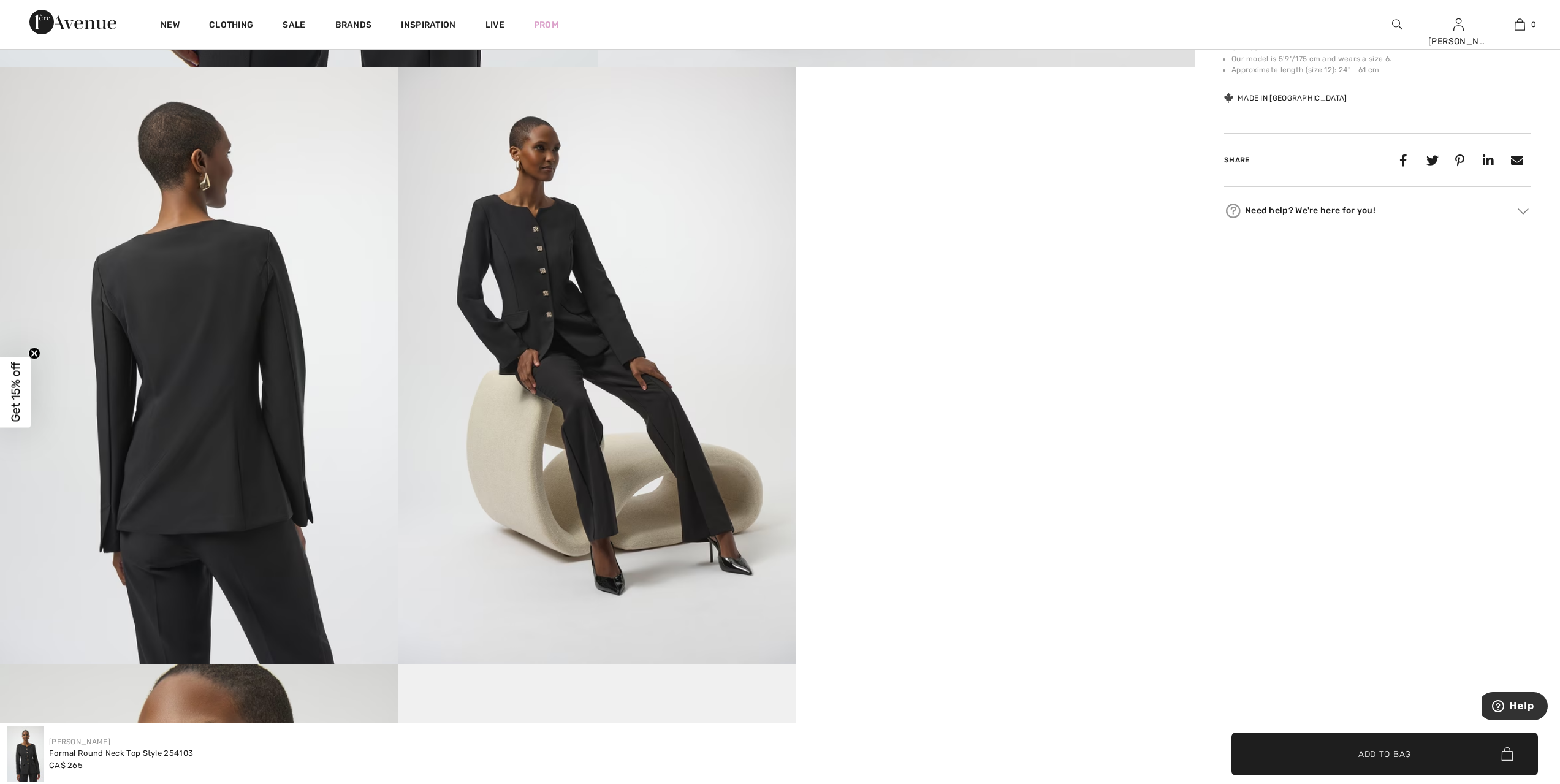
scroll to position [889, 0]
